Goal: Information Seeking & Learning: Learn about a topic

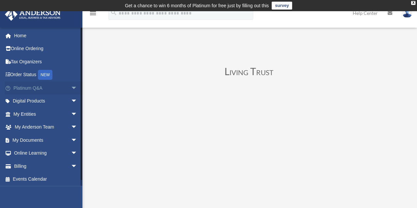
click at [49, 87] on link "Platinum Q&A arrow_drop_down" at bounding box center [46, 87] width 83 height 13
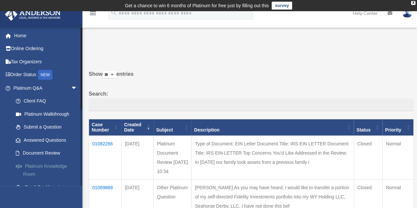
click at [52, 168] on link "Platinum Knowledge Room" at bounding box center [48, 169] width 78 height 21
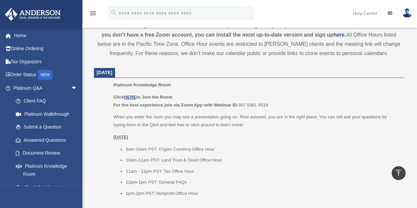
scroll to position [250, 0]
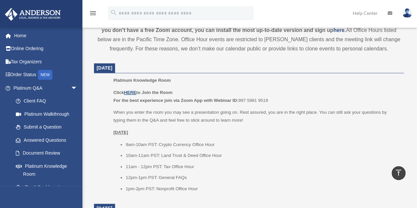
click at [130, 91] on u "HERE" at bounding box center [130, 92] width 12 height 5
